Goal: Task Accomplishment & Management: Use online tool/utility

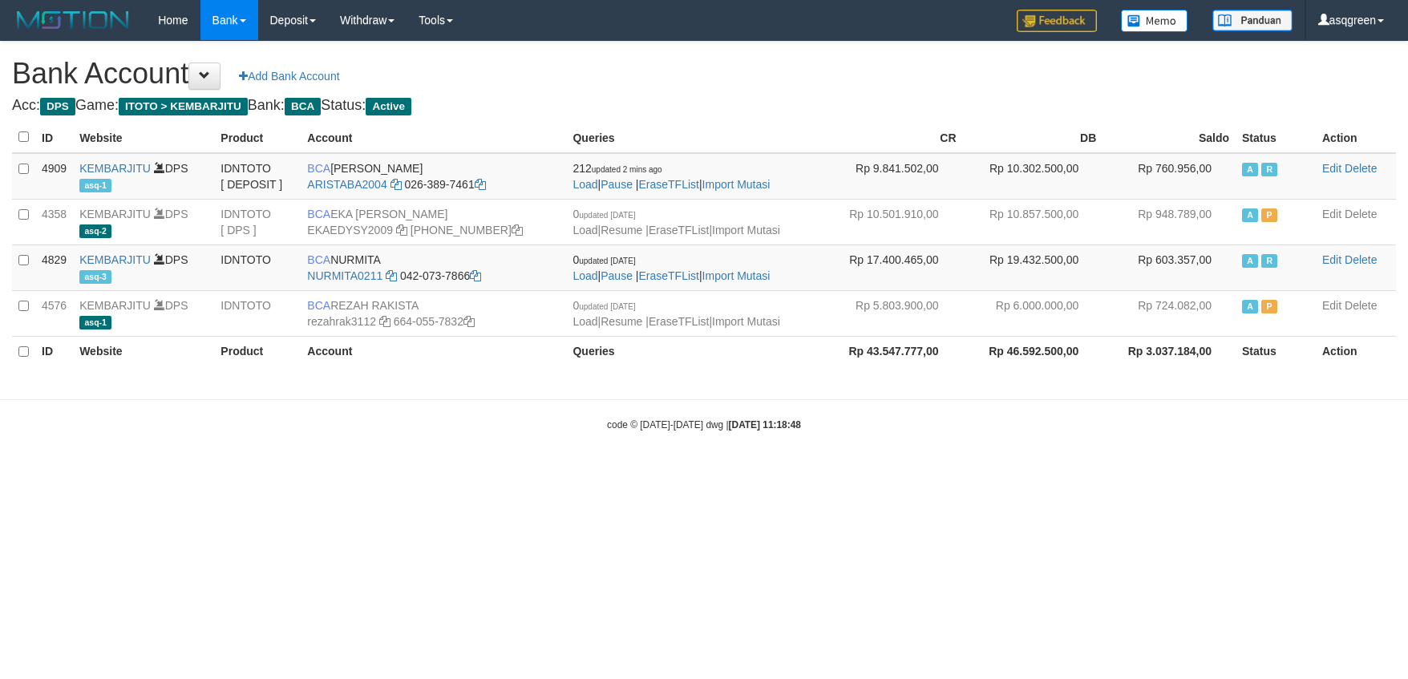
select select "***"
